Goal: Navigation & Orientation: Find specific page/section

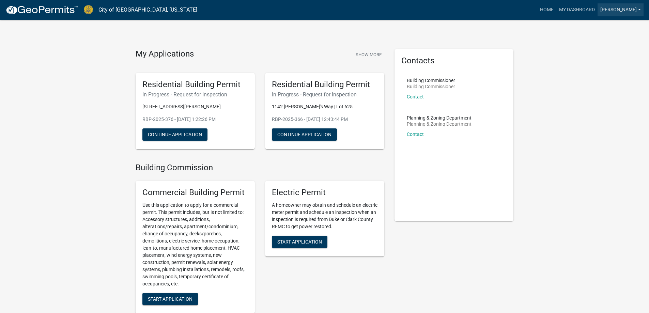
click at [639, 10] on link "[PERSON_NAME]" at bounding box center [621, 9] width 46 height 13
click at [631, 11] on link "[PERSON_NAME]" at bounding box center [621, 9] width 46 height 13
click at [618, 26] on link "Account" at bounding box center [616, 28] width 55 height 16
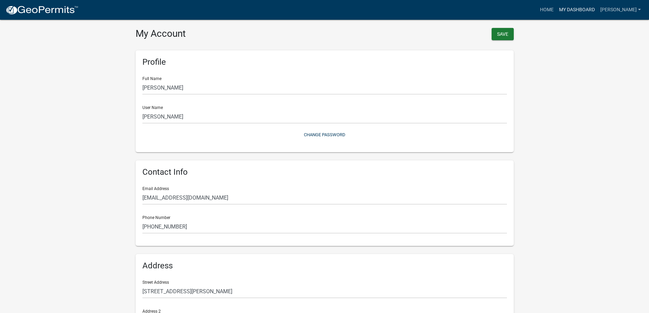
click at [591, 9] on link "My Dashboard" at bounding box center [576, 9] width 41 height 13
